Goal: Task Accomplishment & Management: Manage account settings

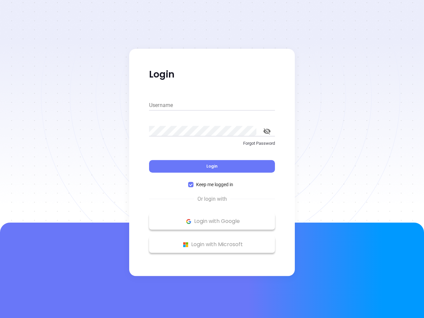
click at [212, 159] on div "Login" at bounding box center [212, 162] width 126 height 21
click at [212, 105] on input "Username" at bounding box center [212, 105] width 126 height 11
click at [267, 131] on icon "toggle password visibility" at bounding box center [266, 131] width 7 height 6
click at [212, 166] on span "Login" at bounding box center [211, 166] width 11 height 6
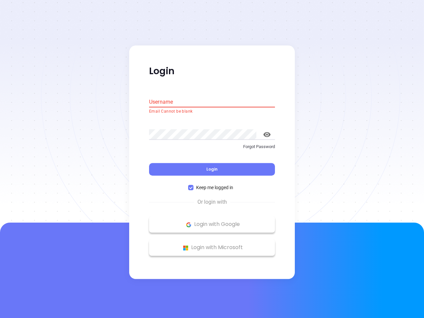
click at [212, 185] on span "Keep me logged in" at bounding box center [214, 187] width 42 height 7
click at [193, 185] on input "Keep me logged in" at bounding box center [190, 187] width 5 height 5
checkbox input "false"
click at [212, 221] on p "Login with Google" at bounding box center [211, 225] width 119 height 10
click at [212, 245] on p "Login with Microsoft" at bounding box center [211, 248] width 119 height 10
